Goal: Check status: Check status

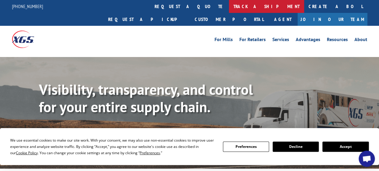
click at [229, 9] on link "track a shipment" at bounding box center [266, 6] width 75 height 13
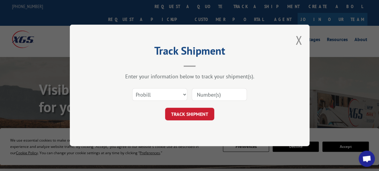
click at [218, 96] on input at bounding box center [219, 94] width 55 height 13
type input "17565019"
click at [202, 114] on button "TRACK SHIPMENT" at bounding box center [189, 114] width 49 height 13
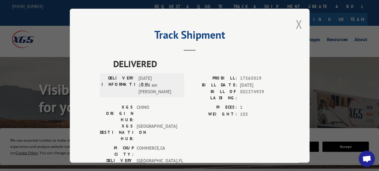
click at [296, 23] on button "Close modal" at bounding box center [299, 24] width 7 height 16
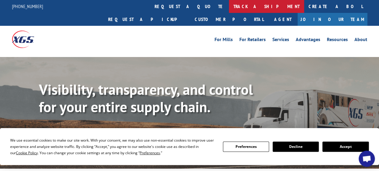
click at [229, 9] on link "track a shipment" at bounding box center [266, 6] width 75 height 13
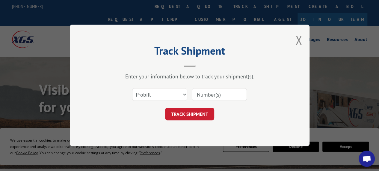
click at [212, 94] on input at bounding box center [219, 94] width 55 height 13
type input "17563419"
click at [197, 118] on button "TRACK SHIPMENT" at bounding box center [189, 114] width 49 height 13
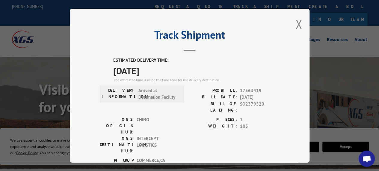
scroll to position [1, 0]
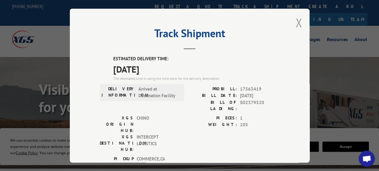
click at [296, 24] on button "Close modal" at bounding box center [299, 23] width 7 height 16
